Goal: Task Accomplishment & Management: Manage account settings

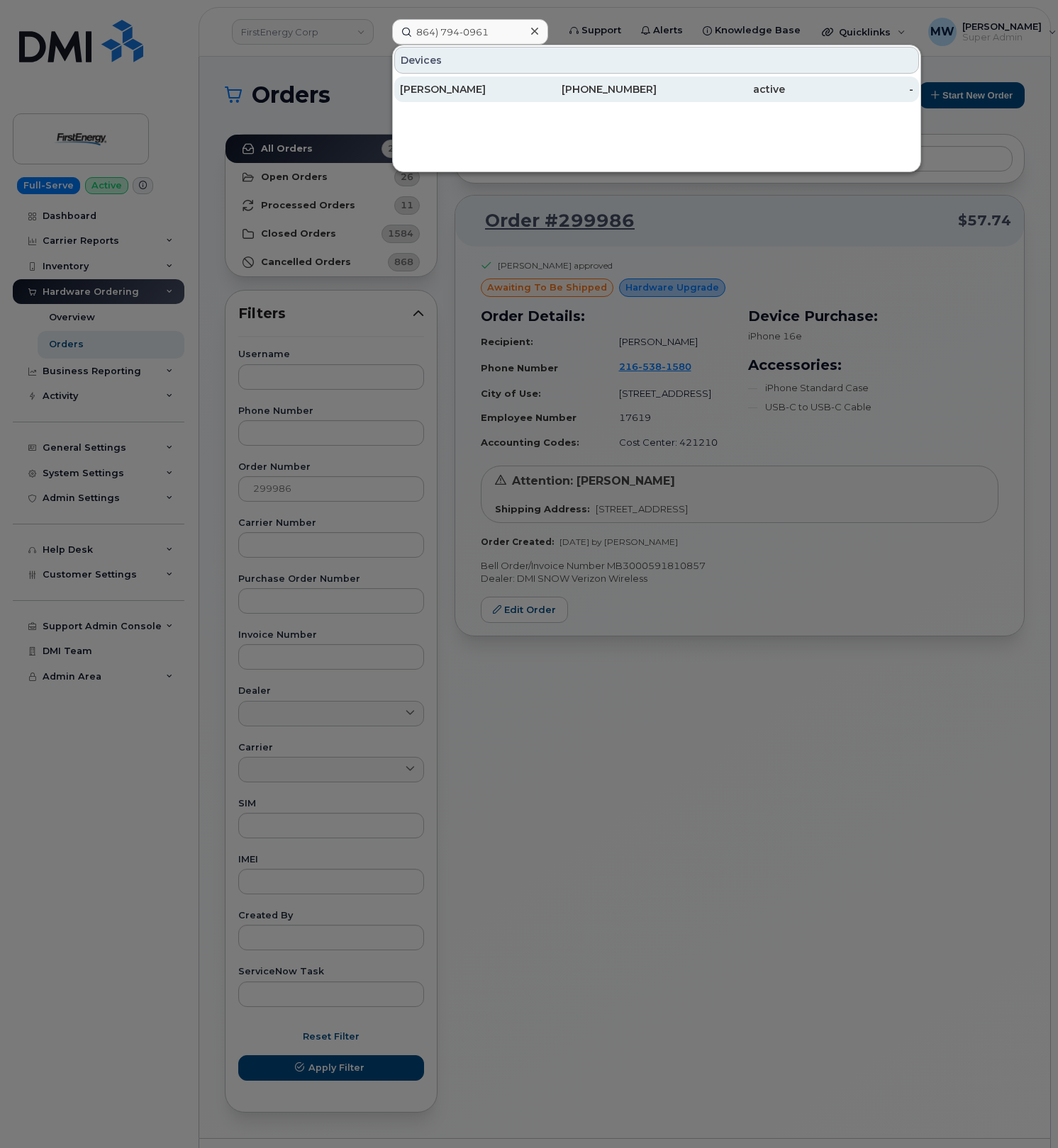
type input "864) 794-0961"
click at [502, 84] on div "[PERSON_NAME]" at bounding box center [463, 89] width 128 height 14
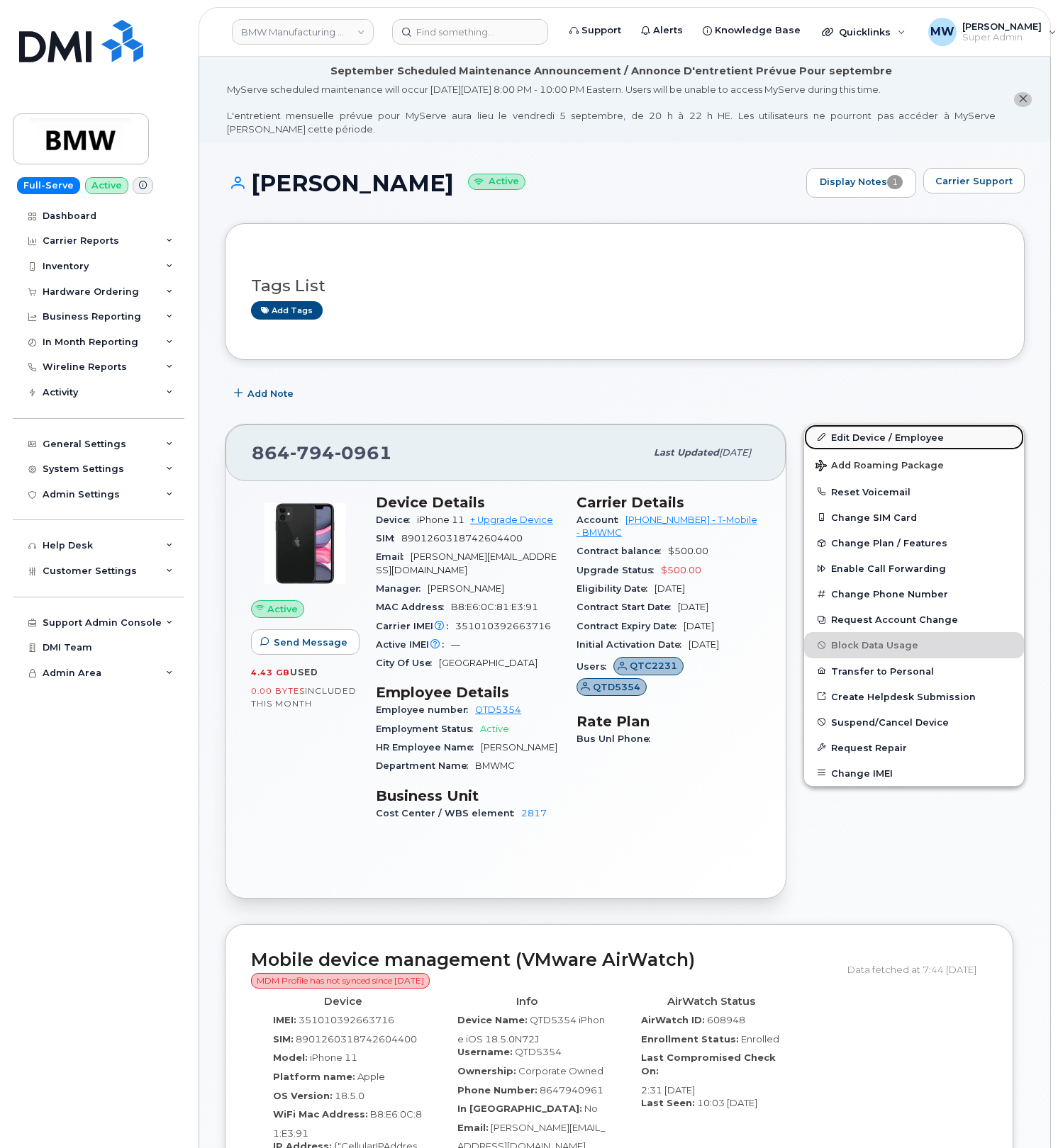
click at [864, 446] on link "Edit Device / Employee" at bounding box center [914, 437] width 220 height 26
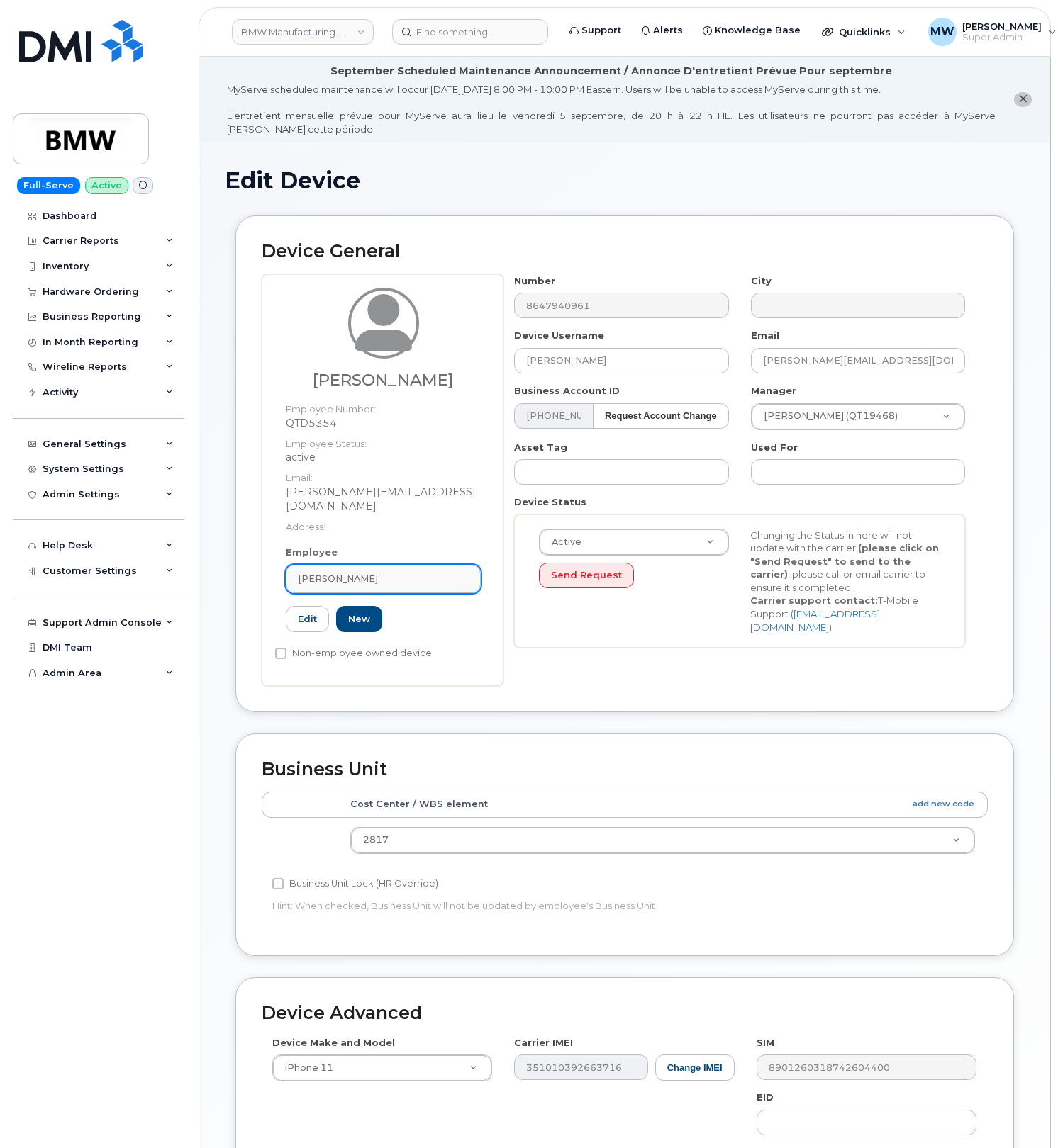
click at [383, 572] on div "[PERSON_NAME]" at bounding box center [383, 578] width 171 height 13
paste input "[PERSON_NAME]"
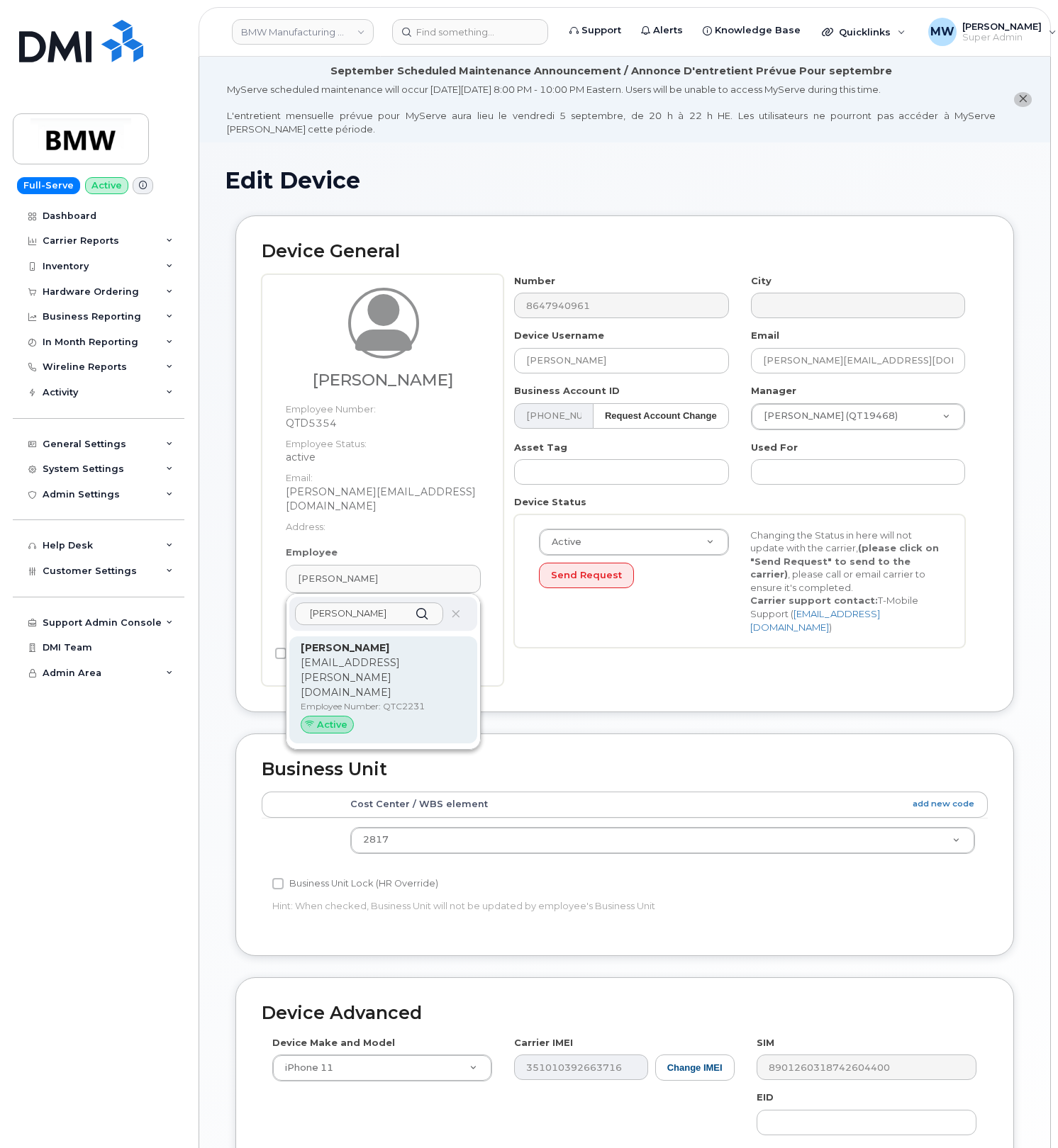
type input "[PERSON_NAME]"
click at [433, 655] on p "[EMAIL_ADDRESS][PERSON_NAME][DOMAIN_NAME]" at bounding box center [383, 677] width 165 height 45
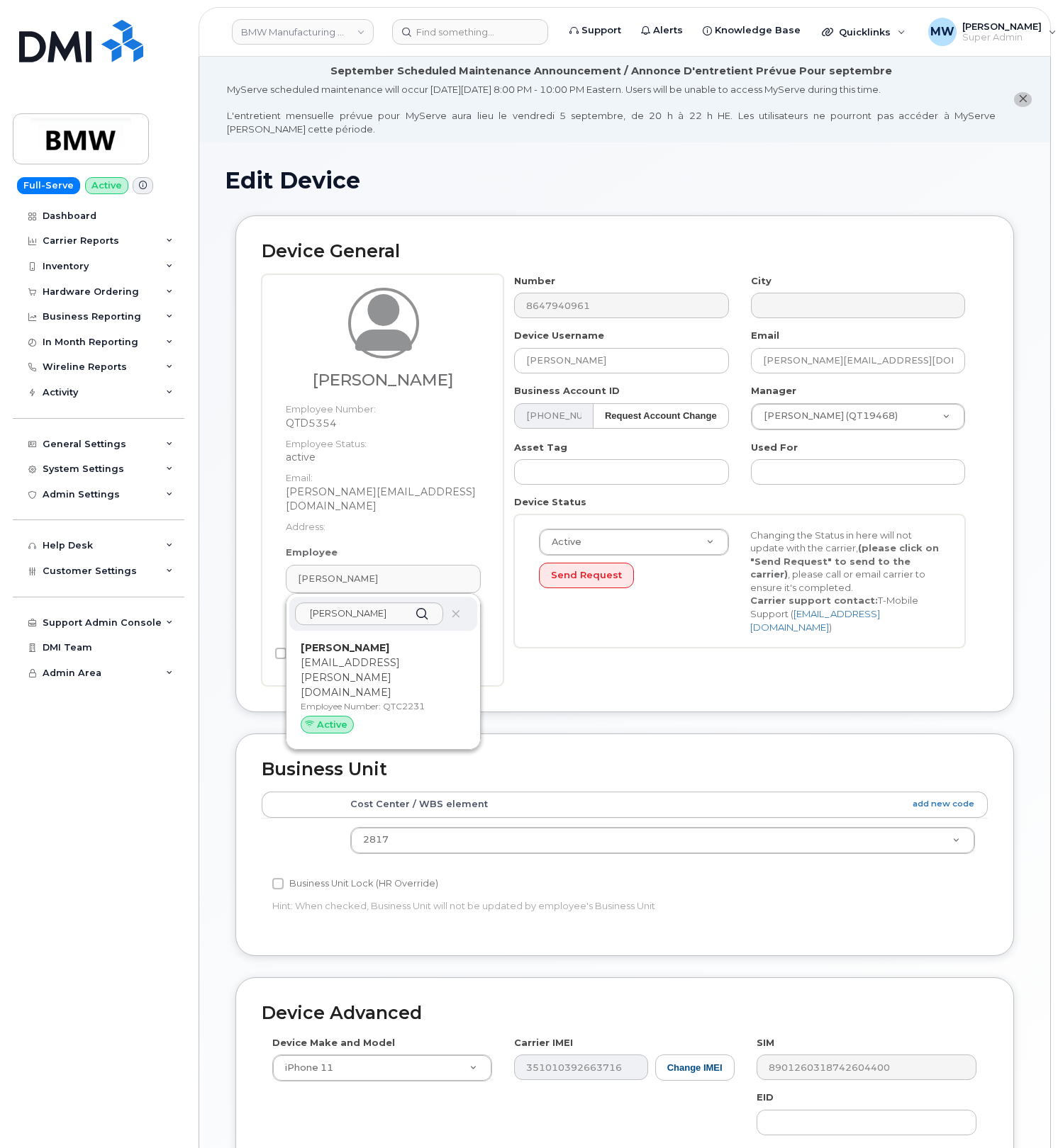
type input "QTC2231"
type input "[PERSON_NAME]"
type input "[EMAIL_ADDRESS][PERSON_NAME][DOMAIN_NAME]"
type input "14966896"
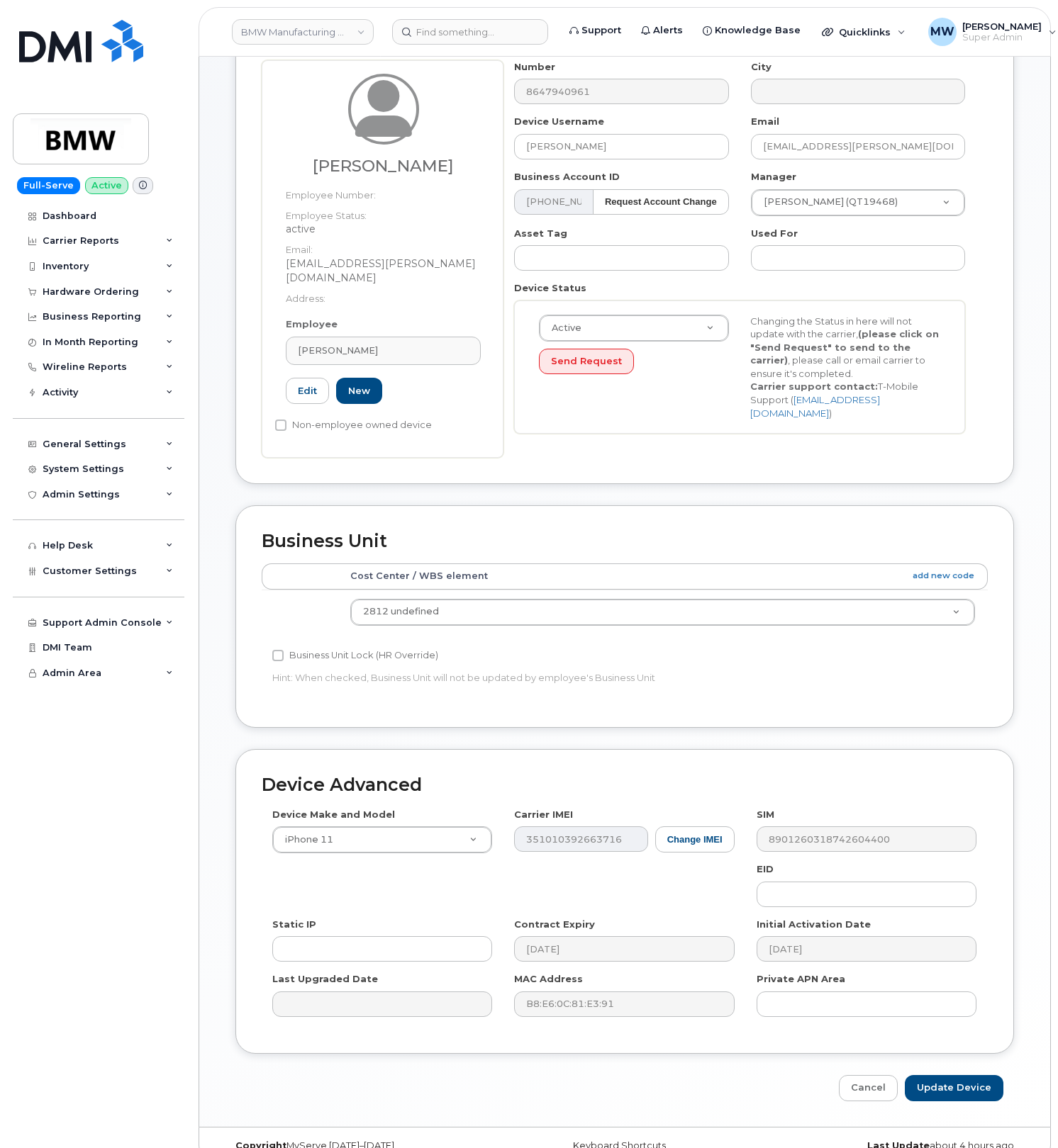
scroll to position [227, 0]
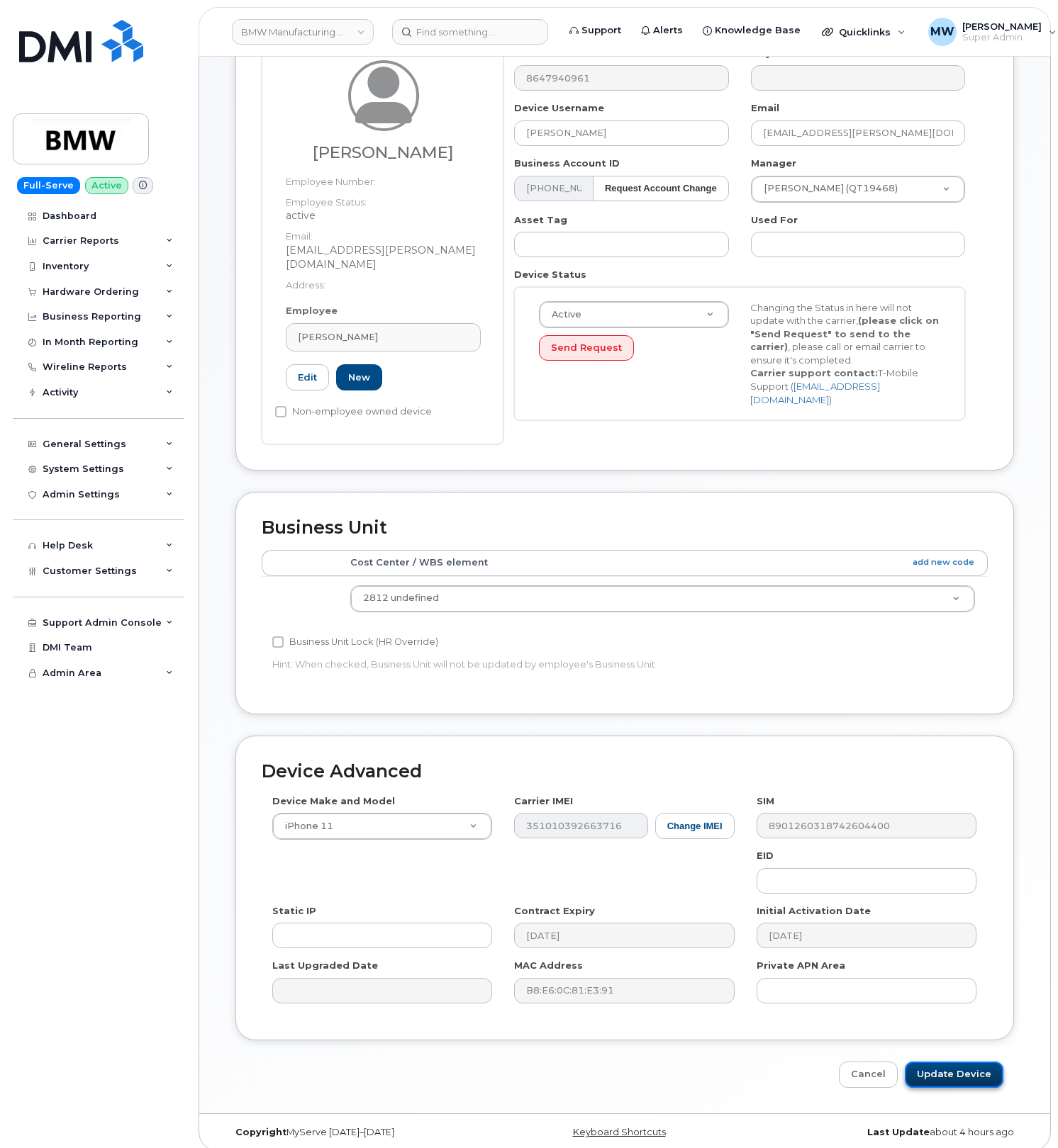
click at [968, 1061] on input "Update Device" at bounding box center [954, 1075] width 98 height 26
type input "Saving..."
